Goal: Information Seeking & Learning: Learn about a topic

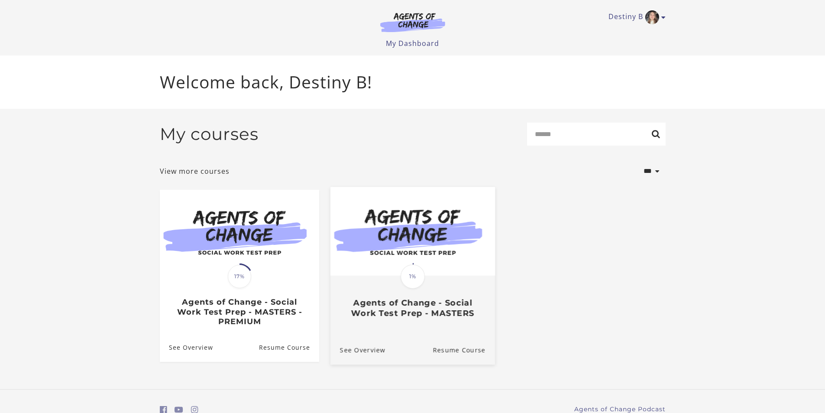
click at [469, 236] on img at bounding box center [412, 231] width 165 height 89
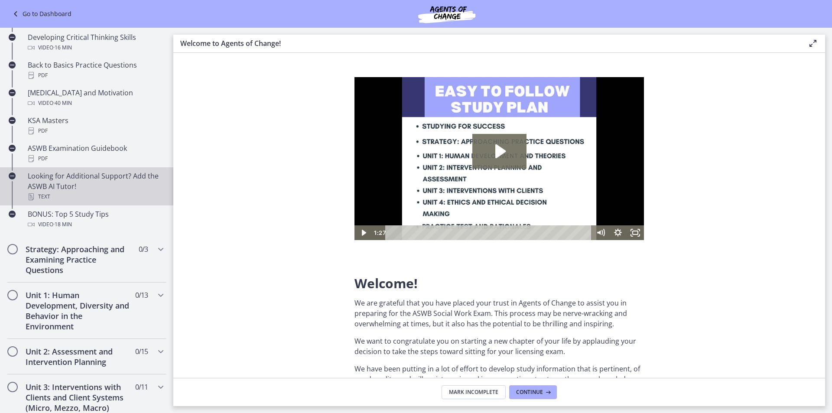
scroll to position [303, 0]
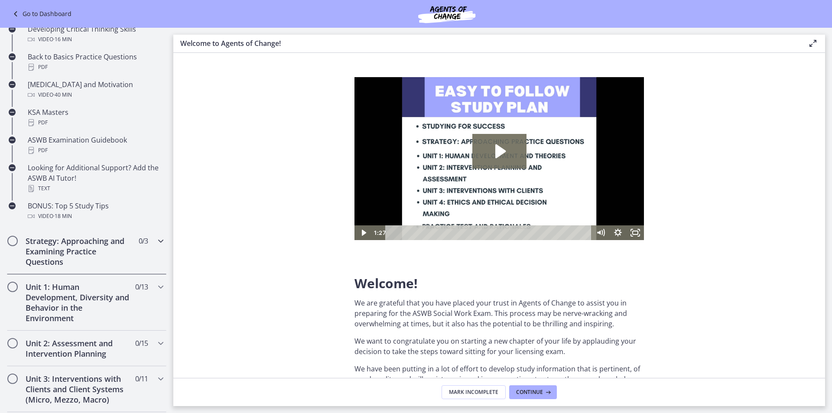
click at [143, 250] on div "Strategy: Approaching and Examining Practice Questions 0 / 3 Completed" at bounding box center [86, 251] width 159 height 46
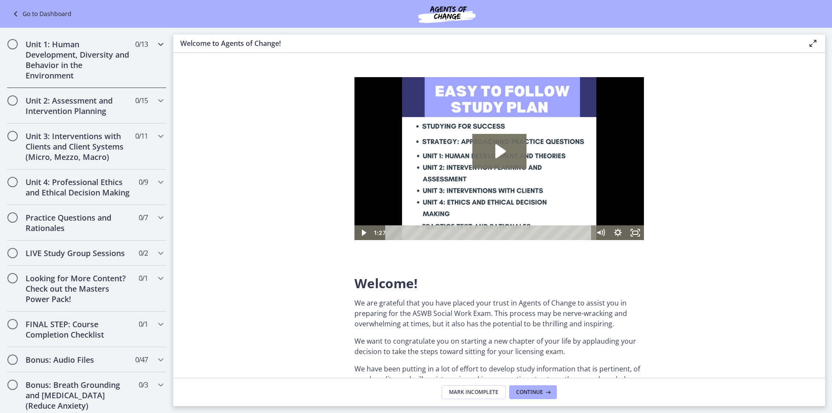
click at [110, 58] on h2 "Unit 1: Human Development, Diversity and Behavior in the Environment" at bounding box center [79, 60] width 106 height 42
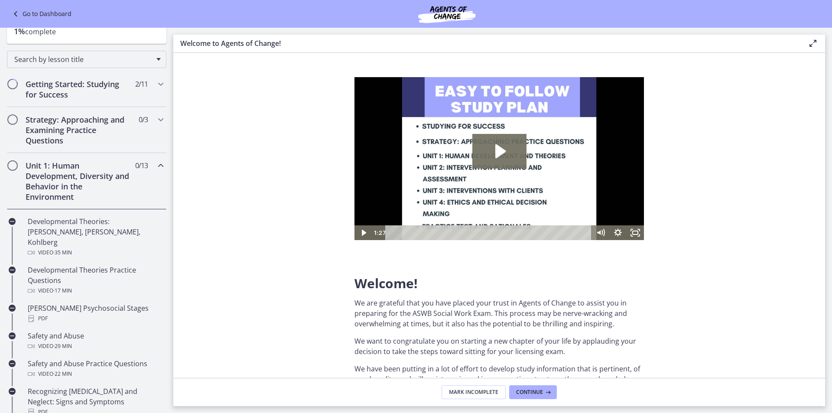
scroll to position [0, 0]
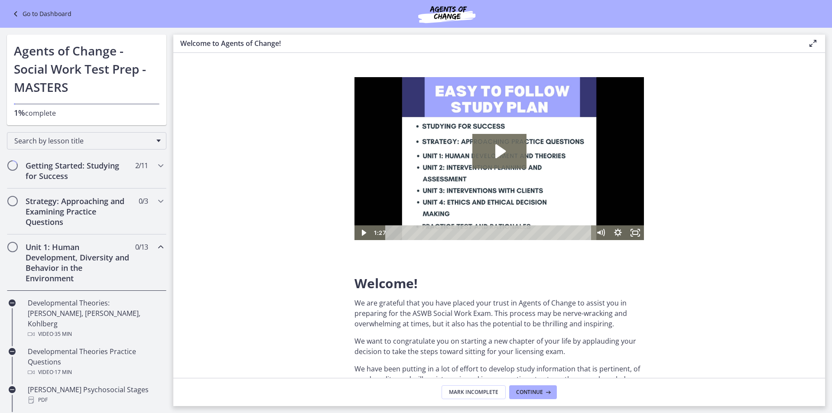
click at [36, 7] on div "Go to Dashboard" at bounding box center [416, 14] width 832 height 28
click at [34, 16] on link "Go to Dashboard" at bounding box center [40, 14] width 61 height 10
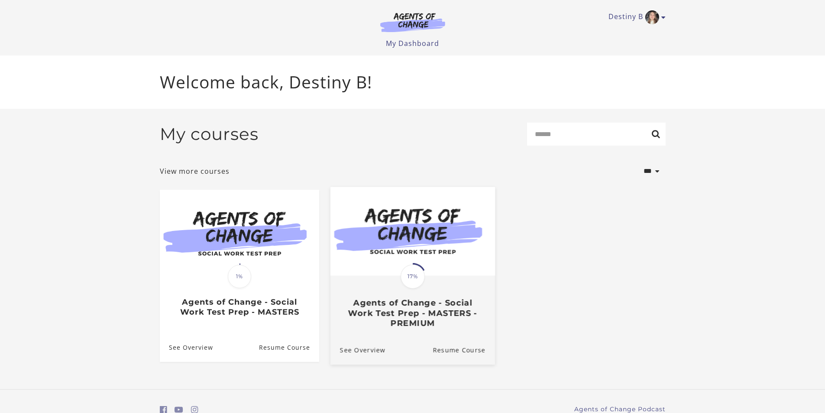
click at [414, 327] on h3 "Agents of Change - Social Work Test Prep - MASTERS - PREMIUM" at bounding box center [413, 313] width 146 height 30
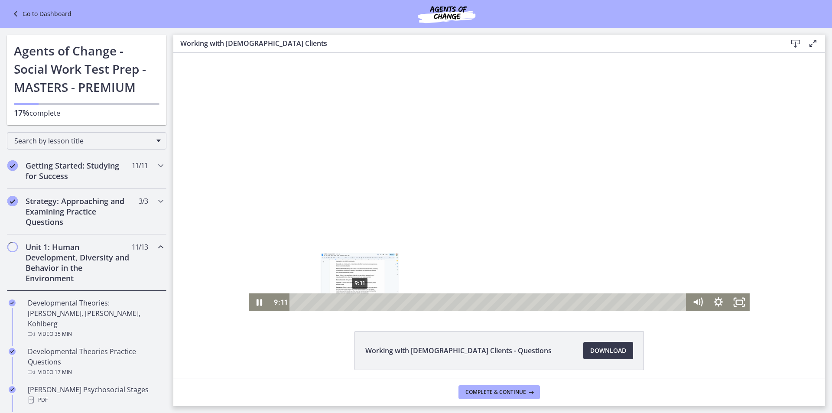
click at [351, 299] on div "9:11" at bounding box center [489, 302] width 384 height 18
click at [349, 298] on div "8:10" at bounding box center [489, 302] width 384 height 18
click at [735, 303] on icon "Fullscreen" at bounding box center [738, 302] width 21 height 18
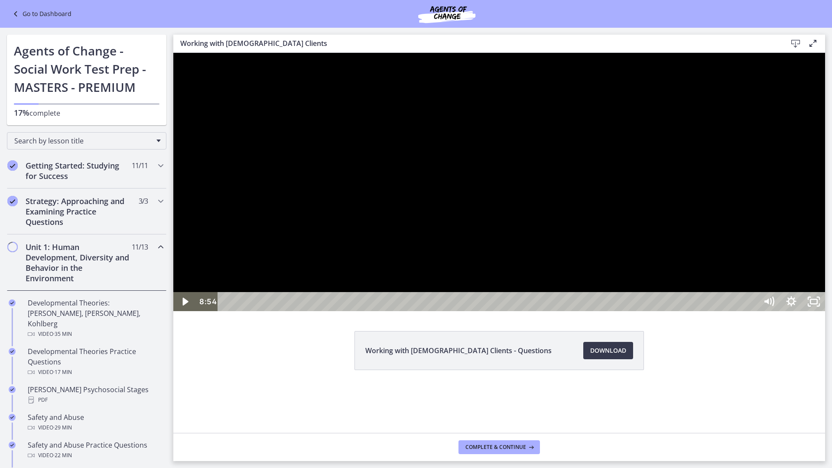
click at [646, 227] on div at bounding box center [498, 182] width 651 height 258
click at [418, 282] on div at bounding box center [498, 182] width 651 height 258
click at [456, 254] on div at bounding box center [498, 182] width 651 height 258
click at [625, 311] on div at bounding box center [498, 182] width 651 height 258
